Goal: Task Accomplishment & Management: Use online tool/utility

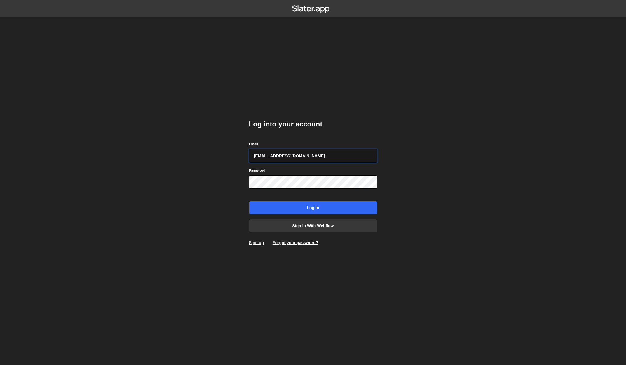
type input "webflow@vollprecht.com"
click at [249, 201] on input "Log in" at bounding box center [313, 207] width 128 height 13
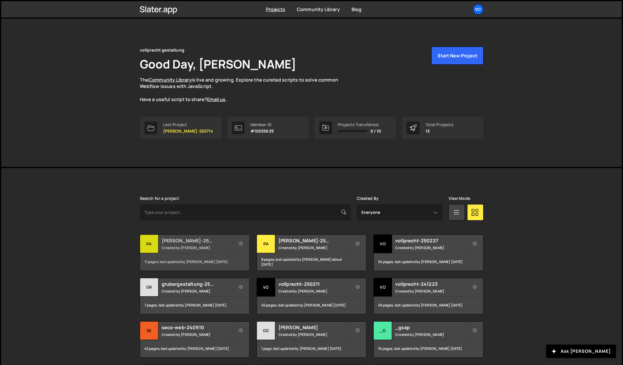
click at [154, 243] on div "ra" at bounding box center [149, 244] width 18 height 18
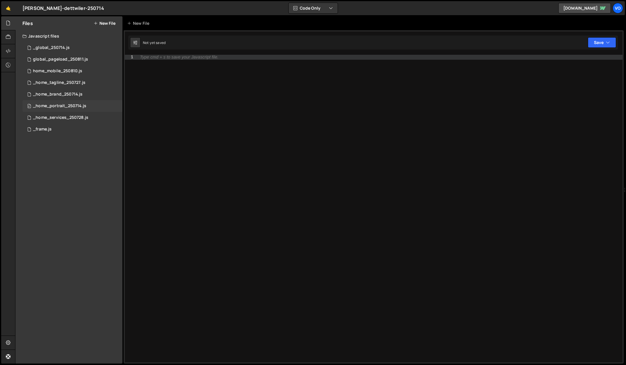
click at [77, 105] on div "_home_portrait_250714.js" at bounding box center [59, 105] width 53 height 5
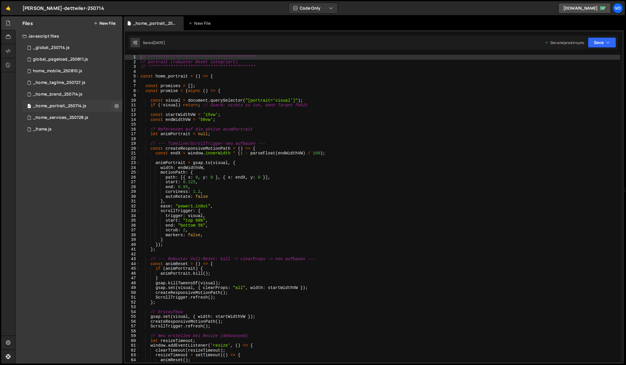
scroll to position [1404, 0]
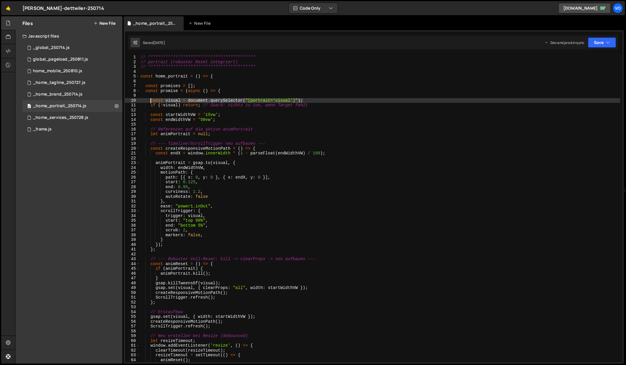
drag, startPoint x: 311, startPoint y: 100, endPoint x: 151, endPoint y: 100, distance: 159.4
click at [151, 100] on div "**********" at bounding box center [379, 213] width 481 height 317
click at [311, 101] on div "**********" at bounding box center [379, 209] width 481 height 308
click at [323, 105] on div "**********" at bounding box center [379, 213] width 481 height 317
type textarea "if (!visual) return; // Guard: nichts zu tun, wenn Target fehlt"
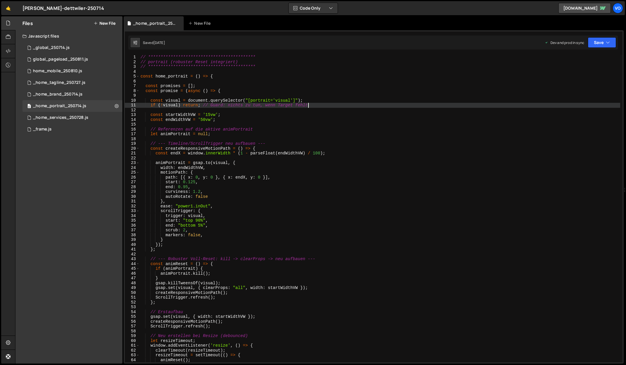
scroll to position [0, 0]
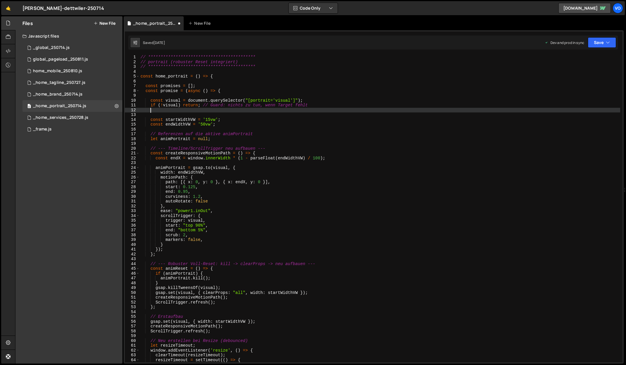
paste textarea "const visual = document.querySelector("[portrait='visual']");"
click at [170, 110] on div "**********" at bounding box center [379, 213] width 481 height 317
click at [172, 100] on div "**********" at bounding box center [379, 213] width 481 height 317
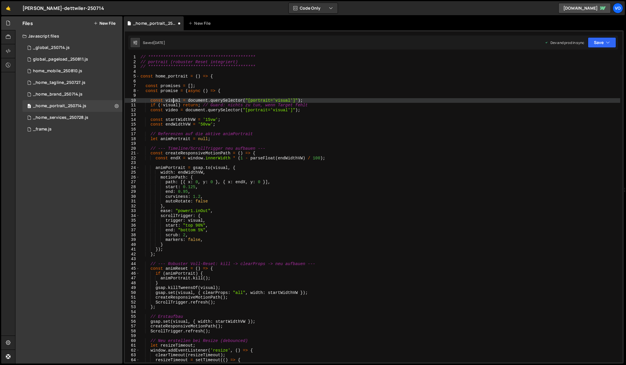
click at [172, 100] on div "**********" at bounding box center [379, 213] width 481 height 317
click at [192, 110] on div "**********" at bounding box center [379, 213] width 481 height 317
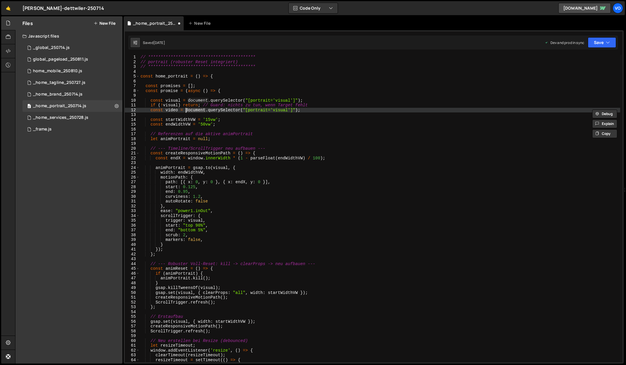
paste textarea "visual"
drag, startPoint x: 287, startPoint y: 110, endPoint x: 240, endPoint y: 110, distance: 47.2
click at [240, 110] on div "**********" at bounding box center [379, 213] width 481 height 317
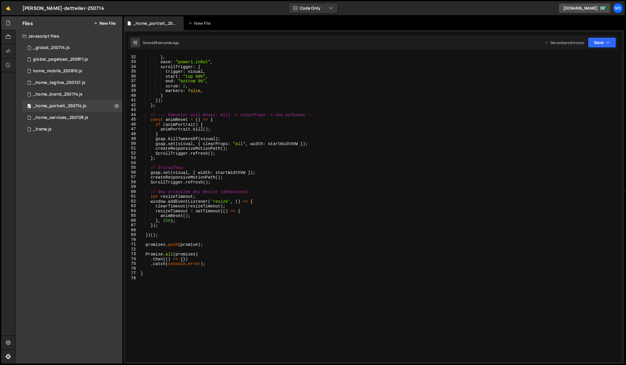
scroll to position [149, 0]
click at [175, 226] on div "} , ease : "power1.inOut" , scrollTrigger : { trigger : visual , start : "top 9…" at bounding box center [379, 213] width 481 height 317
type textarea "});"
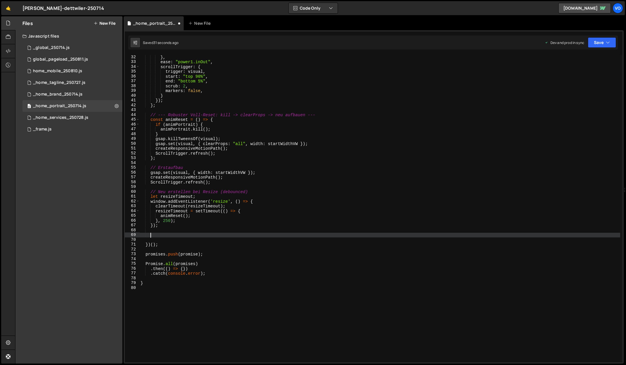
paste textarea
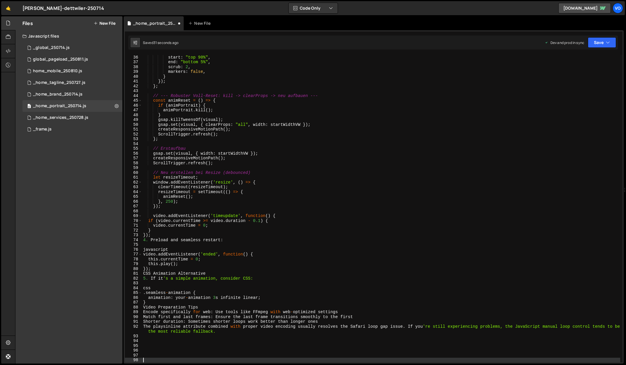
scroll to position [168, 0]
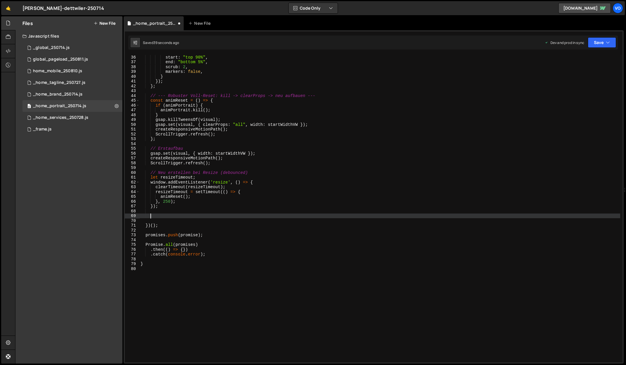
paste textarea "});"
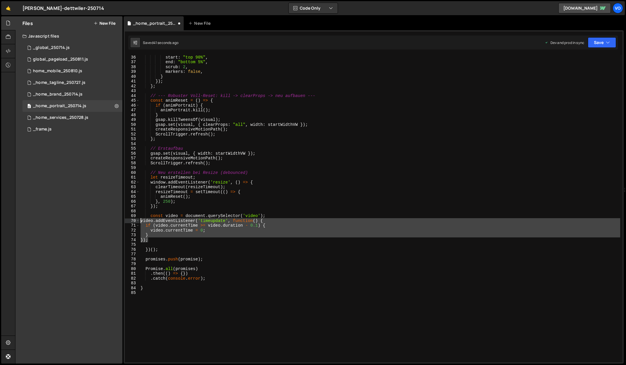
drag, startPoint x: 156, startPoint y: 241, endPoint x: 130, endPoint y: 222, distance: 31.8
click at [130, 222] on div "}); 36 37 38 39 40 41 42 43 44 45 46 47 48 49 50 51 52 53 54 55 56 57 58 59 60 …" at bounding box center [373, 209] width 497 height 308
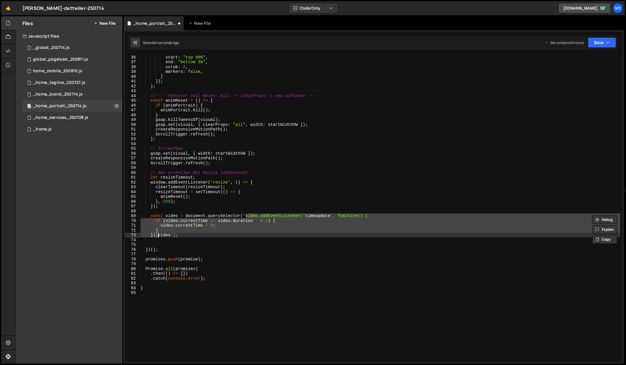
click at [259, 214] on div "start : "top 90%" , end : "bottom 5%" , scrub : 2 , markers : false , } }) ; } …" at bounding box center [379, 209] width 481 height 308
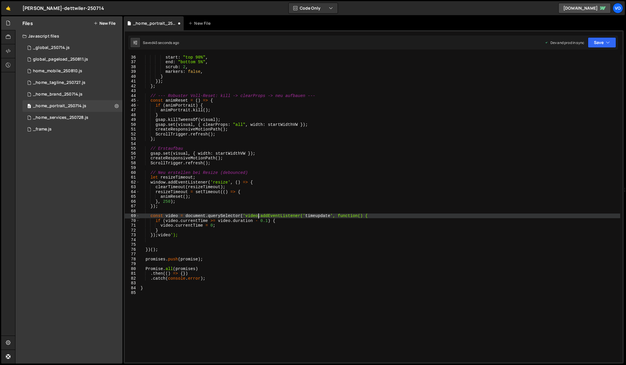
type textarea "const video = document.querySelector('video');"
click at [281, 217] on div "start : "top 90%" , end : "bottom 5%" , scrub : 2 , markers : false , } }) ; } …" at bounding box center [379, 213] width 481 height 317
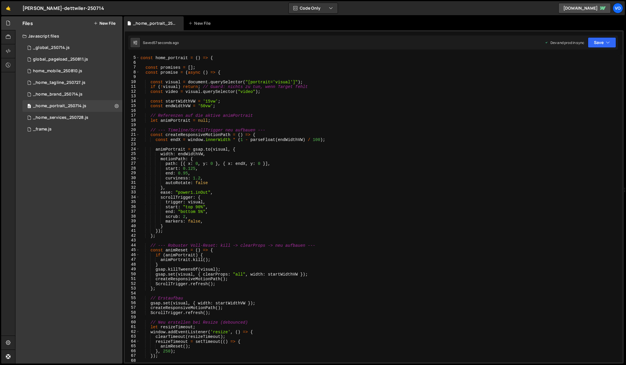
scroll to position [0, 0]
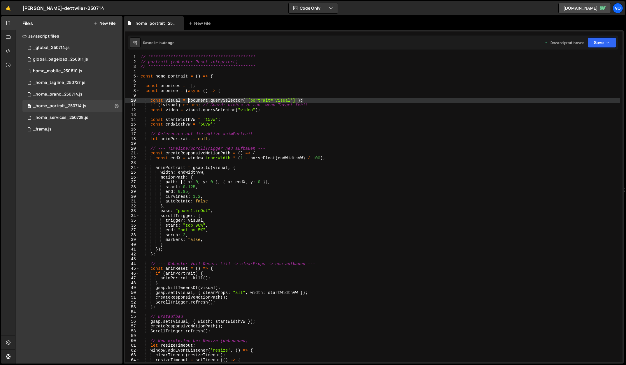
drag, startPoint x: 306, startPoint y: 100, endPoint x: 189, endPoint y: 102, distance: 117.2
click at [189, 102] on div "**********" at bounding box center [379, 213] width 481 height 317
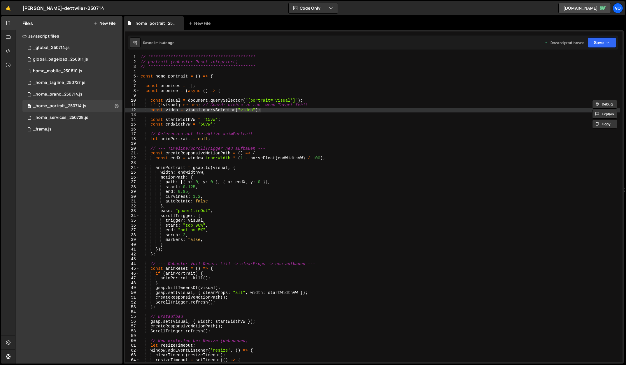
drag, startPoint x: 263, startPoint y: 110, endPoint x: 184, endPoint y: 110, distance: 78.1
click at [184, 110] on div "**********" at bounding box center [379, 213] width 481 height 317
paste textarea "document.querySelector("[portrait='visual']"
click at [292, 110] on div "**********" at bounding box center [379, 213] width 481 height 317
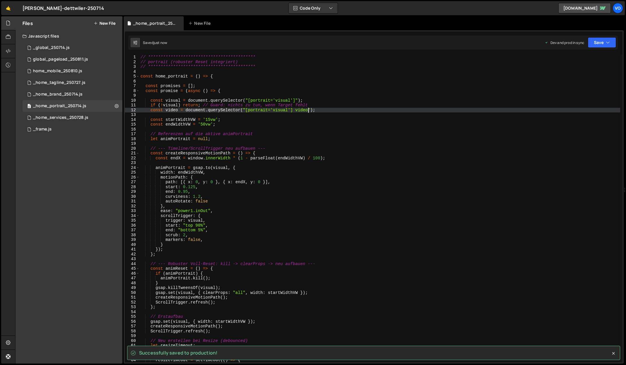
type textarea "const video = document.querySelector("[portrait='visual'] video");"
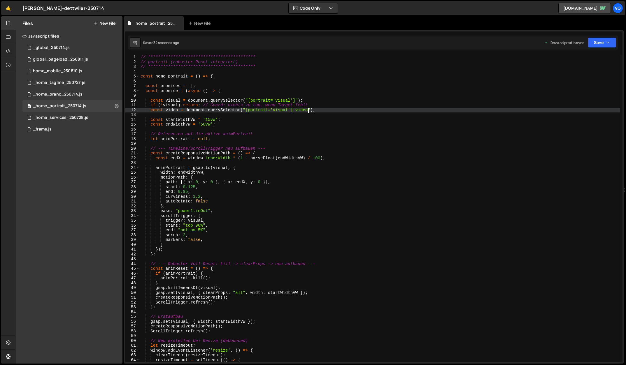
click at [321, 111] on div "**********" at bounding box center [379, 213] width 481 height 317
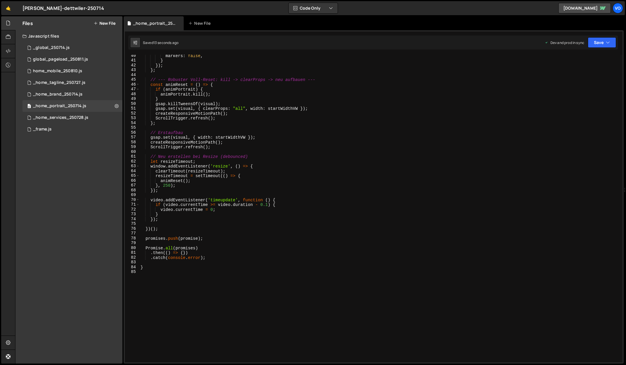
scroll to position [189, 0]
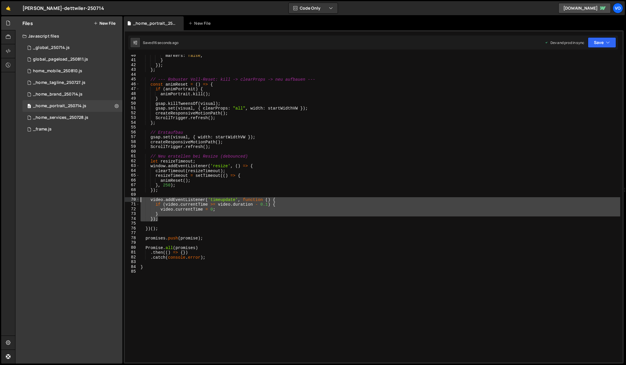
drag, startPoint x: 167, startPoint y: 221, endPoint x: 120, endPoint y: 201, distance: 51.2
click at [120, 201] on div "Files New File Javascript files 1 _global_250714.js 0 0 global_pageload_250811.…" at bounding box center [320, 190] width 611 height 348
type textarea "video.addEventListener('timeupdate', function () { if (video.currentTime >= vid…"
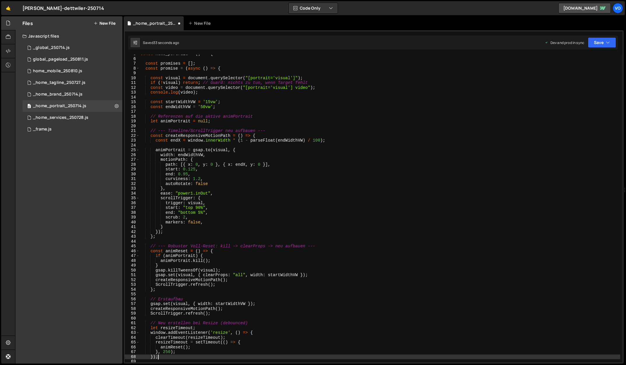
scroll to position [19, 0]
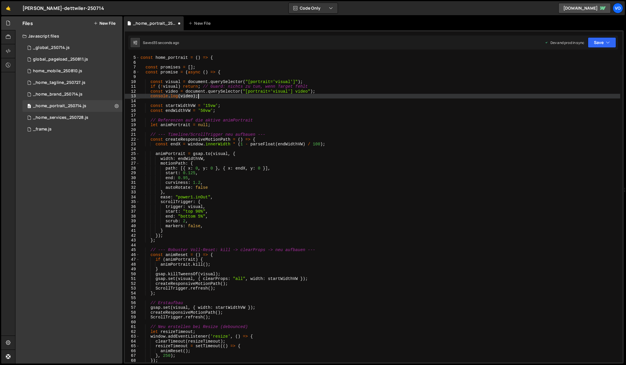
click at [207, 96] on div "const home_portrait = ( ) => { const promises = [ ] ; const promise = ( async (…" at bounding box center [379, 208] width 481 height 317
type textarea "console.log(video);"
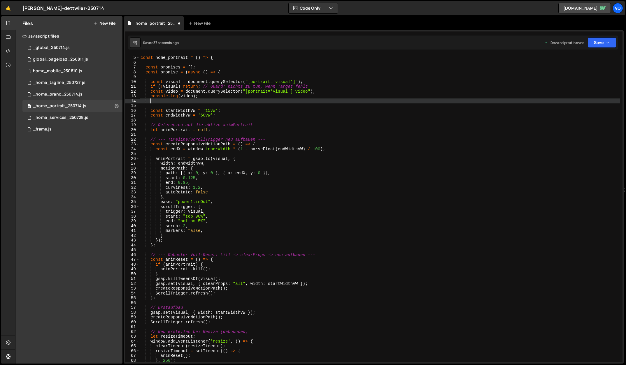
paste textarea "});"
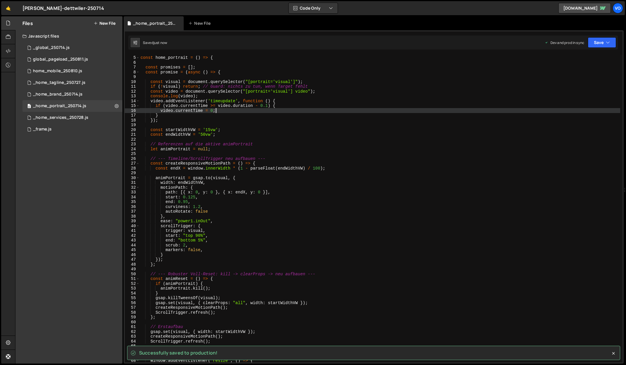
click at [225, 112] on div "const home_portrait = ( ) => { const promises = [ ] ; const promise = ( async (…" at bounding box center [379, 208] width 481 height 317
type textarea "video.currentTime = 0;"
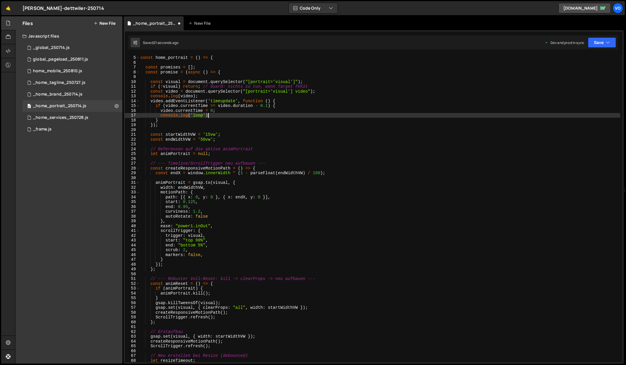
scroll to position [0, 4]
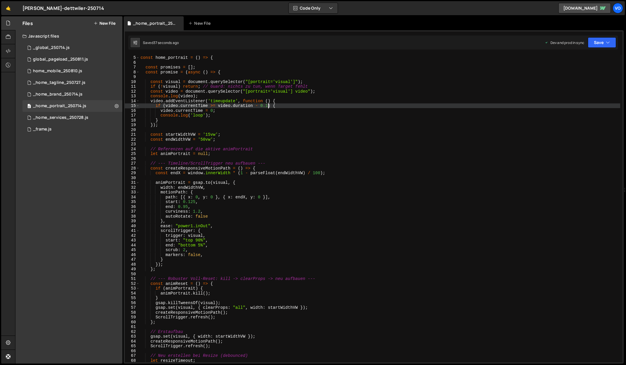
click at [268, 106] on div "const home_portrait = ( ) => { const promises = [ ] ; const promise = ( async (…" at bounding box center [379, 208] width 481 height 317
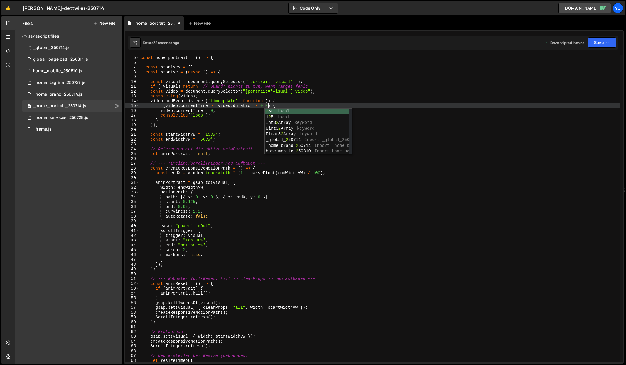
scroll to position [0, 9]
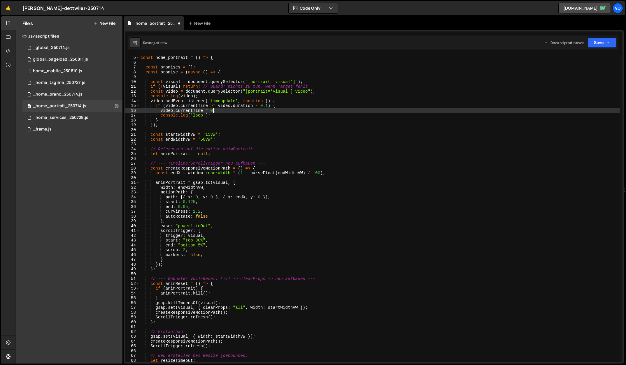
click at [214, 111] on div "const home_portrait = ( ) => { const promises = [ ] ; const promise = ( async (…" at bounding box center [379, 208] width 481 height 317
click at [268, 105] on div "const home_portrait = ( ) => { const promises = [ ] ; const promise = ( async (…" at bounding box center [379, 209] width 481 height 317
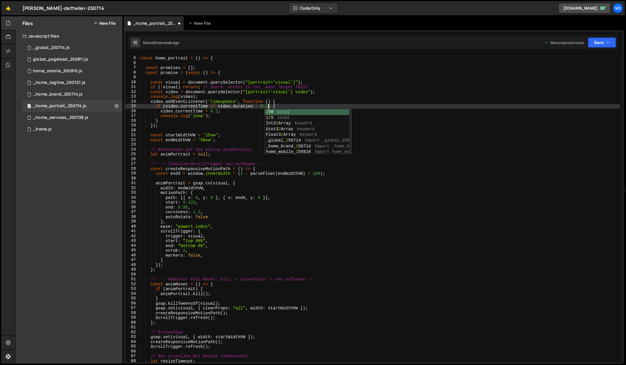
scroll to position [0, 9]
click at [218, 112] on div "const home_portrait = ( ) => { const promises = [ ] ; const promise = ( async (…" at bounding box center [379, 209] width 481 height 317
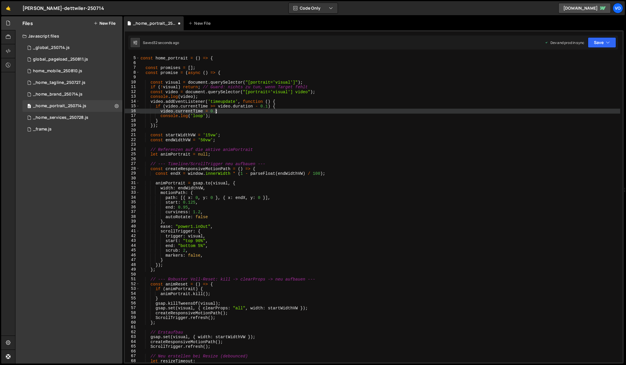
scroll to position [0, 5]
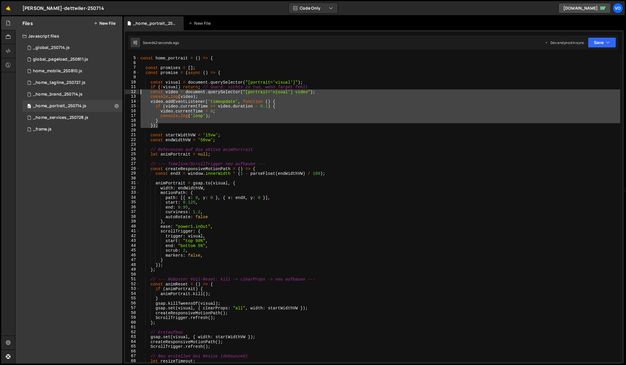
drag, startPoint x: 163, startPoint y: 126, endPoint x: 138, endPoint y: 94, distance: 40.7
click at [138, 94] on div "video.currentTime = 0; 4 5 6 7 8 9 10 11 12 13 14 15 16 17 18 19 20 21 22 23 24…" at bounding box center [373, 209] width 497 height 308
type textarea "const video = document.querySelector("[portrait='visual'] video"); console.log(…"
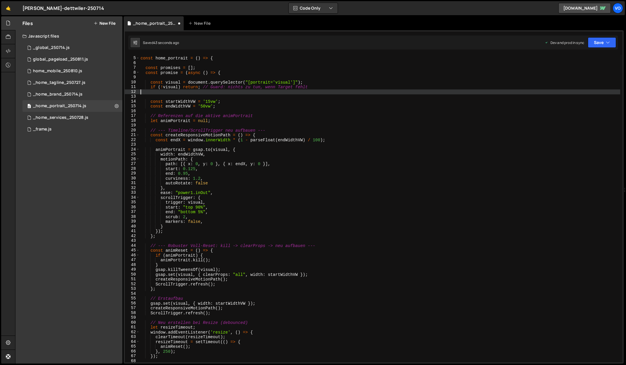
scroll to position [0, 0]
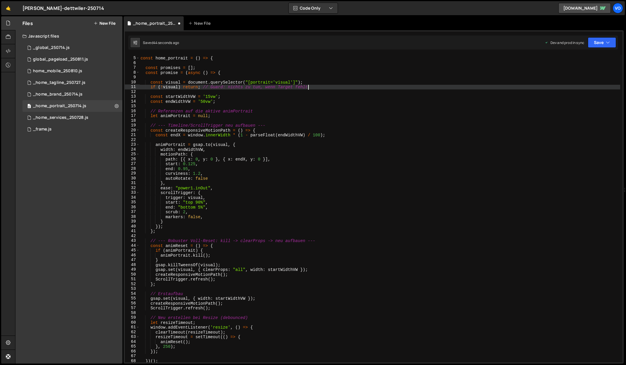
type textarea "if (!visual) return; // Guard: nichts zu tun, wenn Target fehlt"
